Goal: Information Seeking & Learning: Learn about a topic

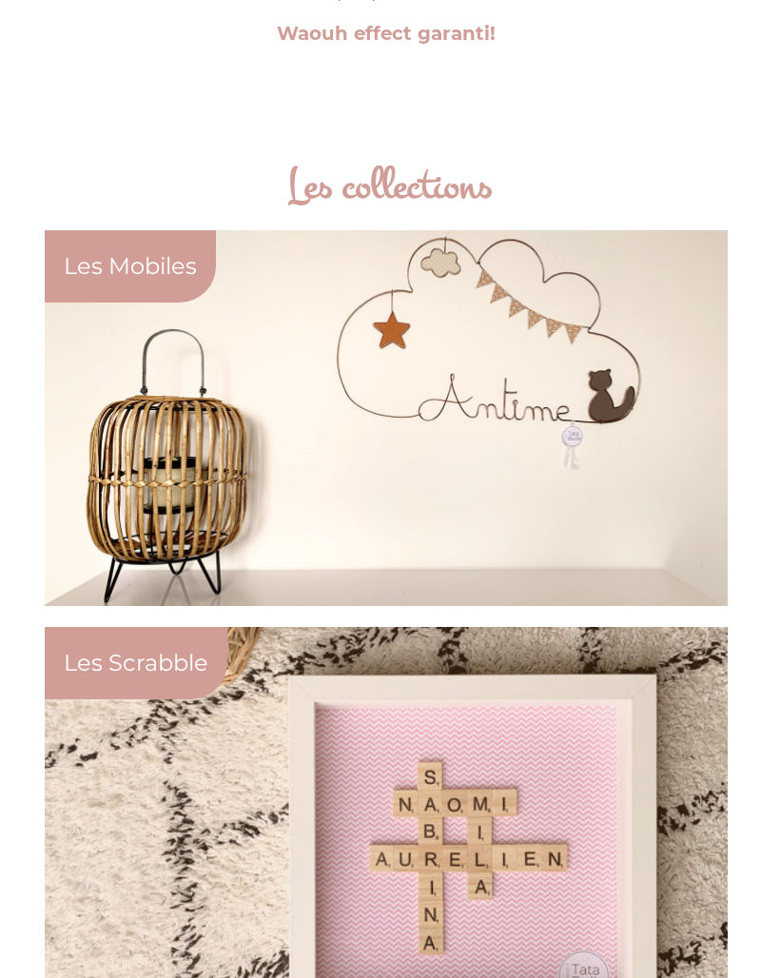
scroll to position [923, 0]
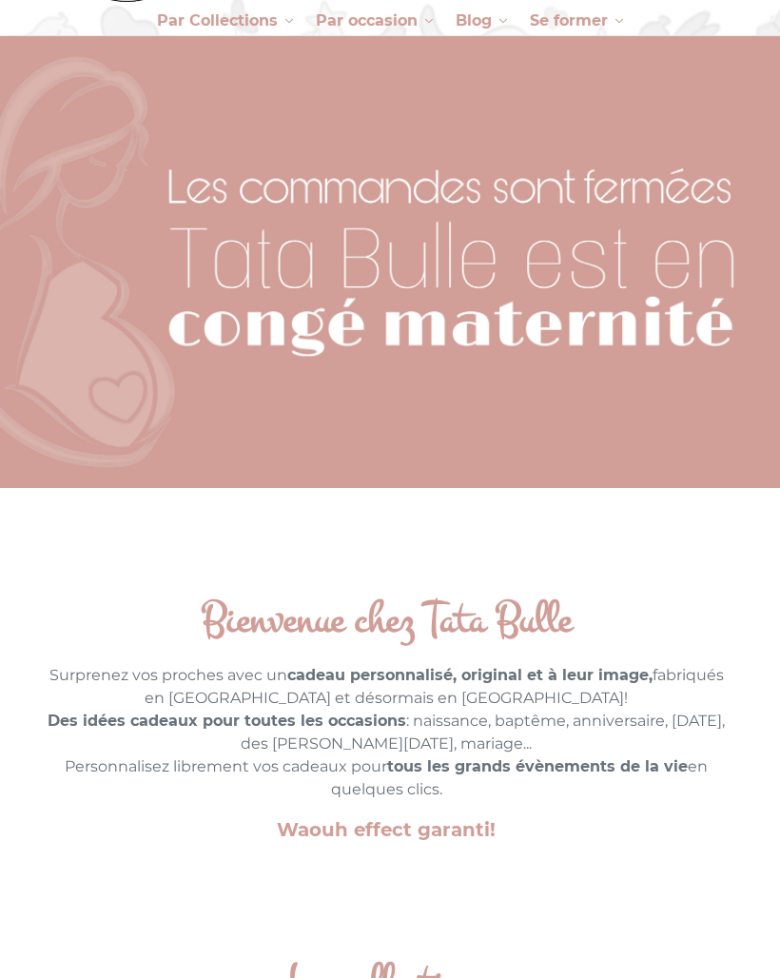
scroll to position [162, 0]
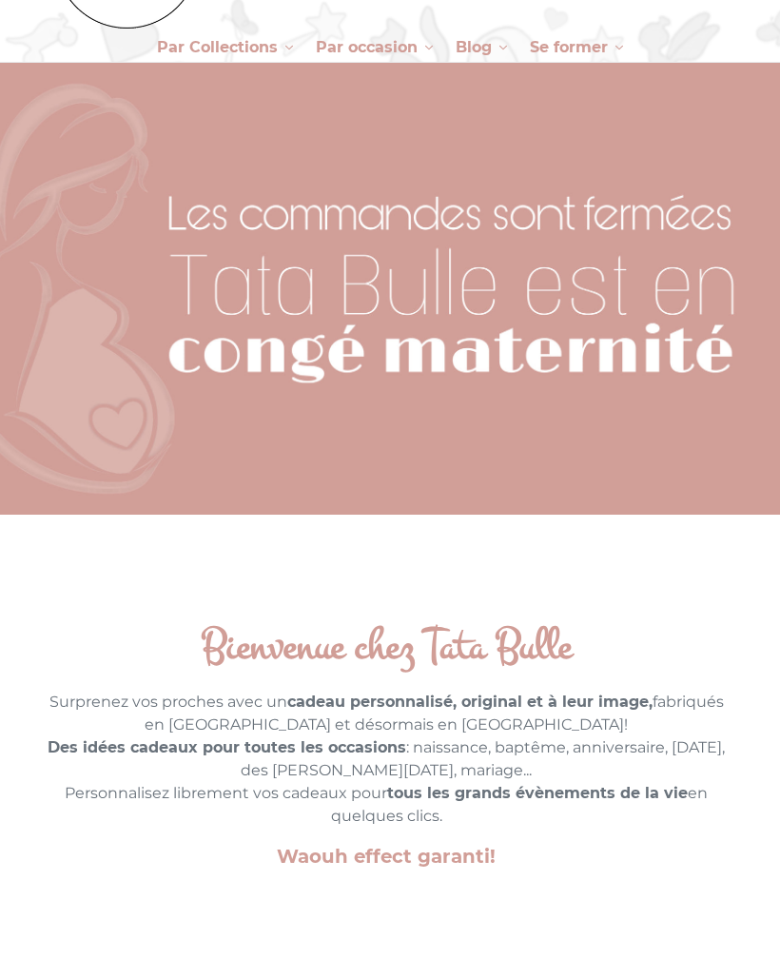
click at [394, 749] on b "Des idées cadeaux pour toutes les occasions" at bounding box center [227, 747] width 359 height 18
click at [360, 752] on b "Des idées cadeaux pour toutes les occasions" at bounding box center [227, 747] width 359 height 18
click at [400, 805] on p "Surprenez vos proches avec un cadeau personnalisé, original et à leur image, fa…" at bounding box center [386, 759] width 683 height 137
click at [397, 696] on strong "cadeau personnalisé, original et à leur image," at bounding box center [469, 701] width 365 height 18
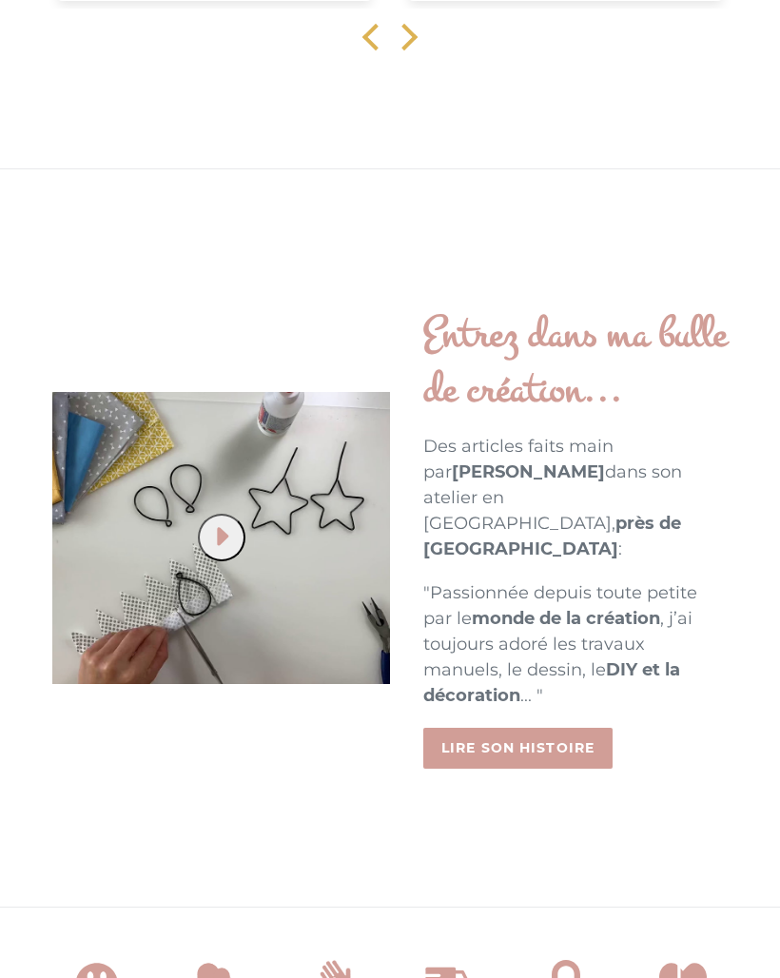
scroll to position [3379, 0]
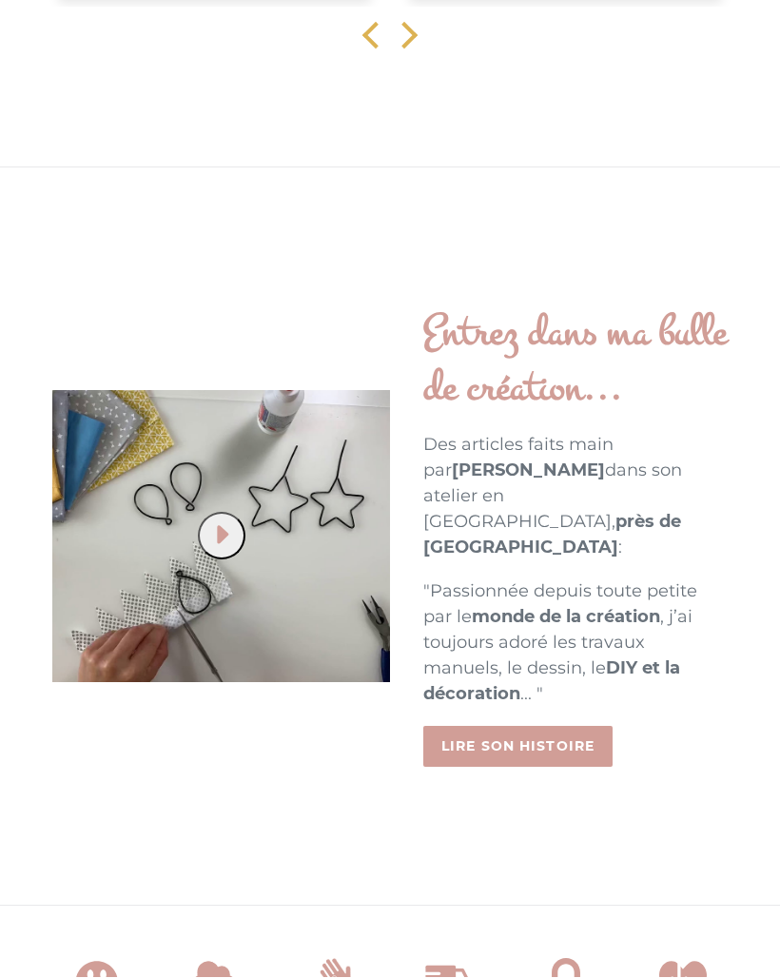
click at [482, 727] on link "Lire son histoire" at bounding box center [517, 747] width 189 height 41
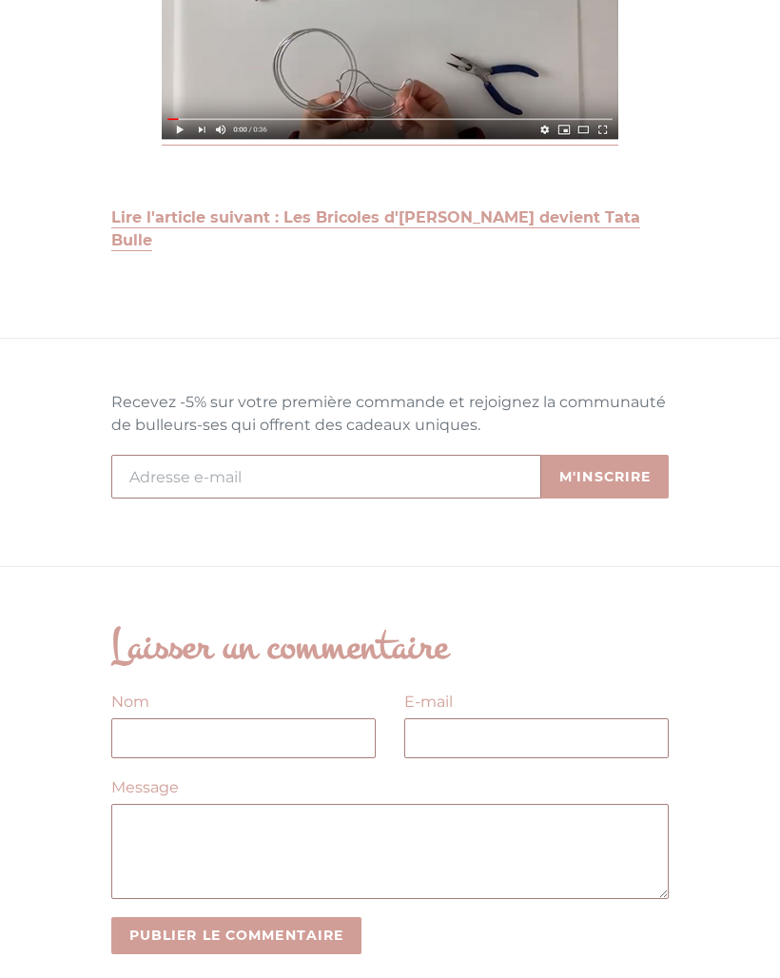
scroll to position [2642, 0]
